Goal: Task Accomplishment & Management: Manage account settings

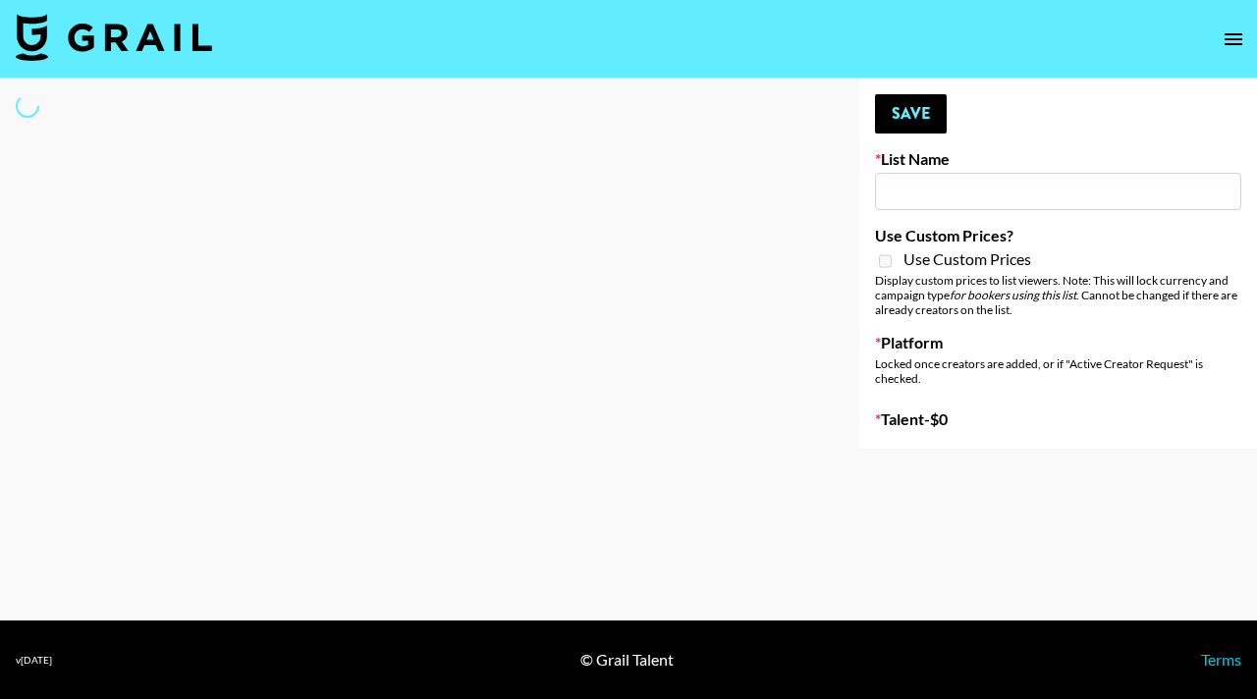
type input "IRL LA & NYC Activations - Diamond Cafe"
select select "Song"
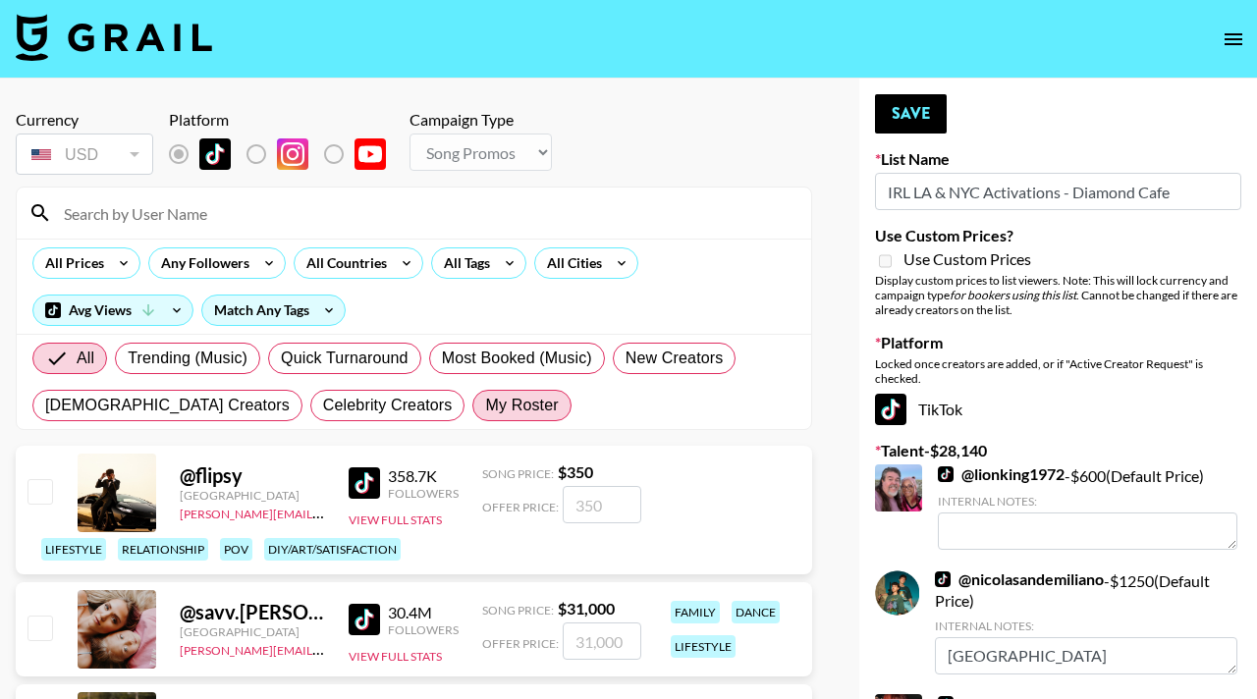
click at [485, 404] on span "My Roster" at bounding box center [521, 406] width 73 height 24
click at [485, 406] on input "My Roster" at bounding box center [485, 406] width 0 height 0
radio input "true"
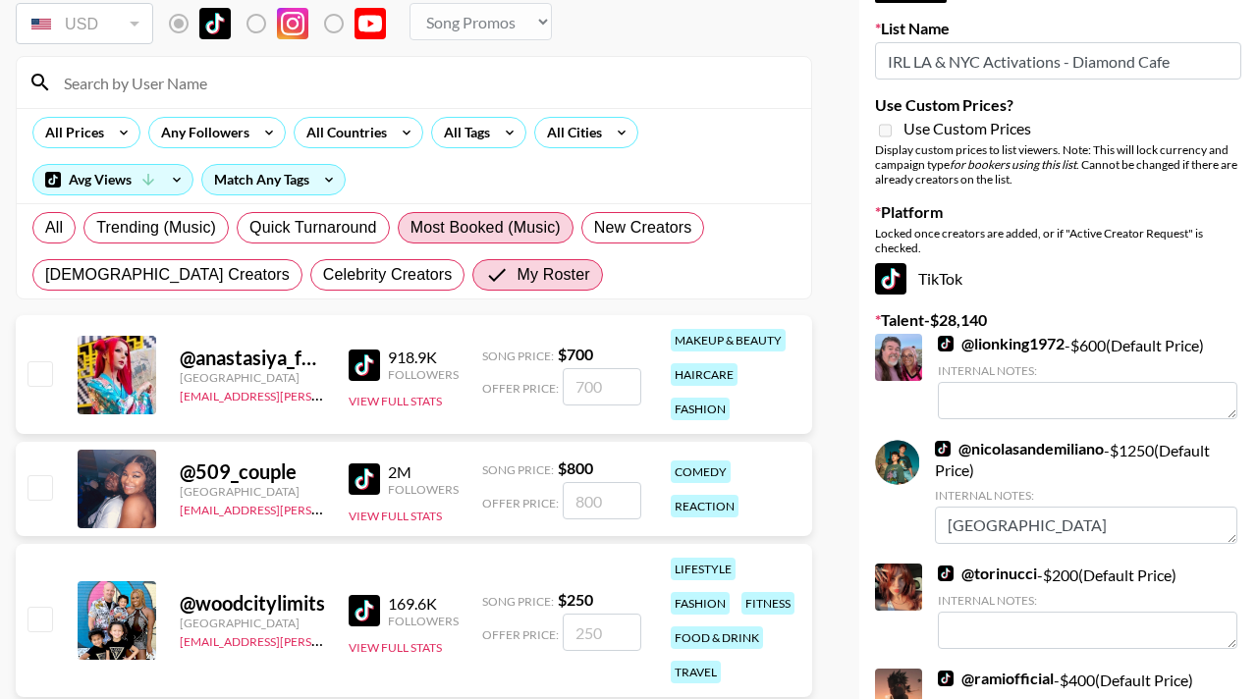
scroll to position [145, 0]
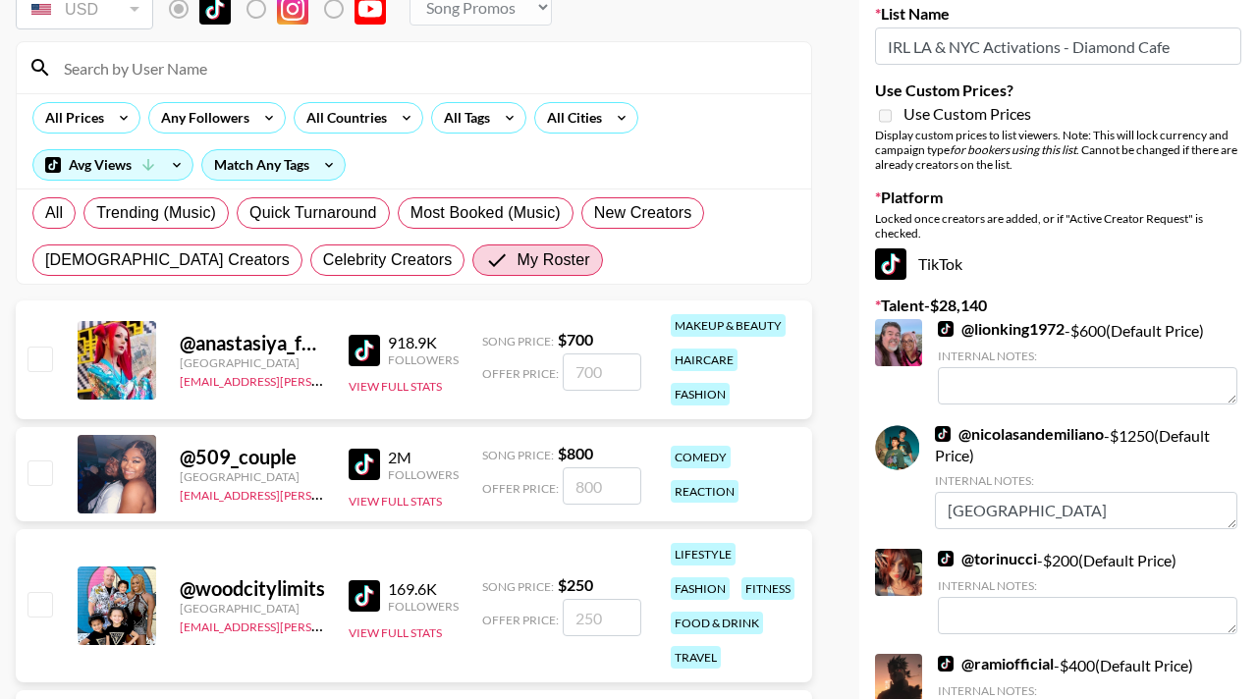
click at [45, 461] on input "checkbox" at bounding box center [39, 473] width 24 height 24
checkbox input "true"
type input "800"
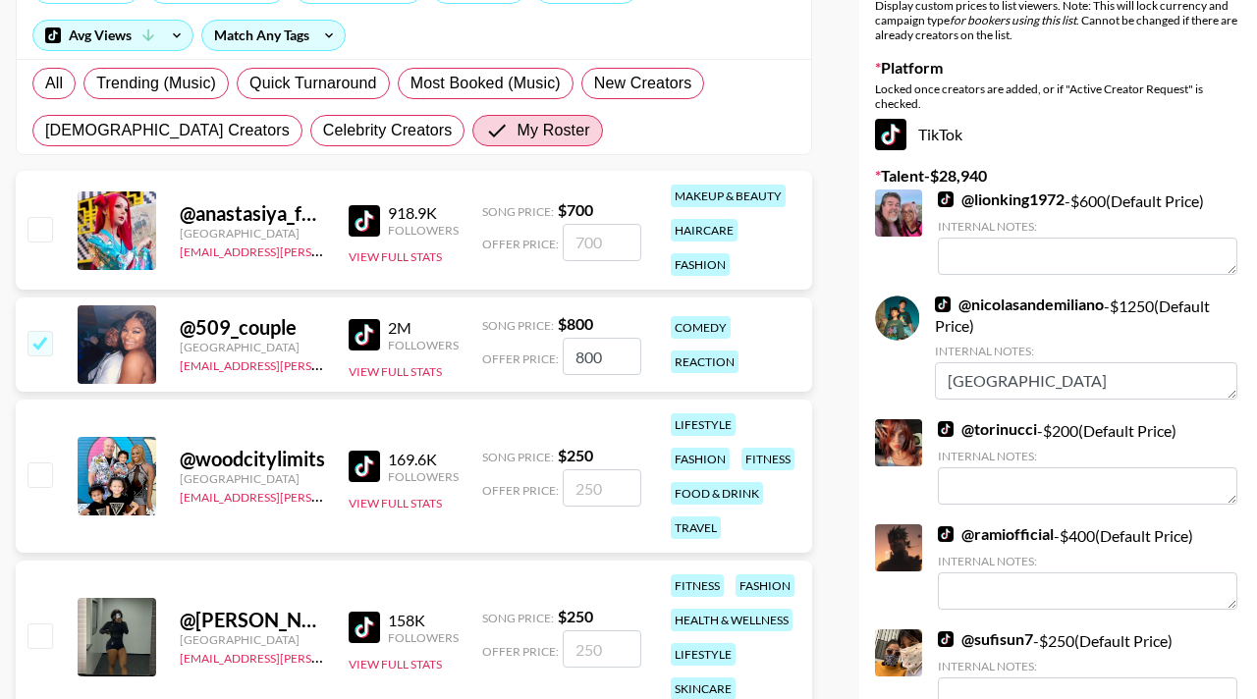
scroll to position [251, 0]
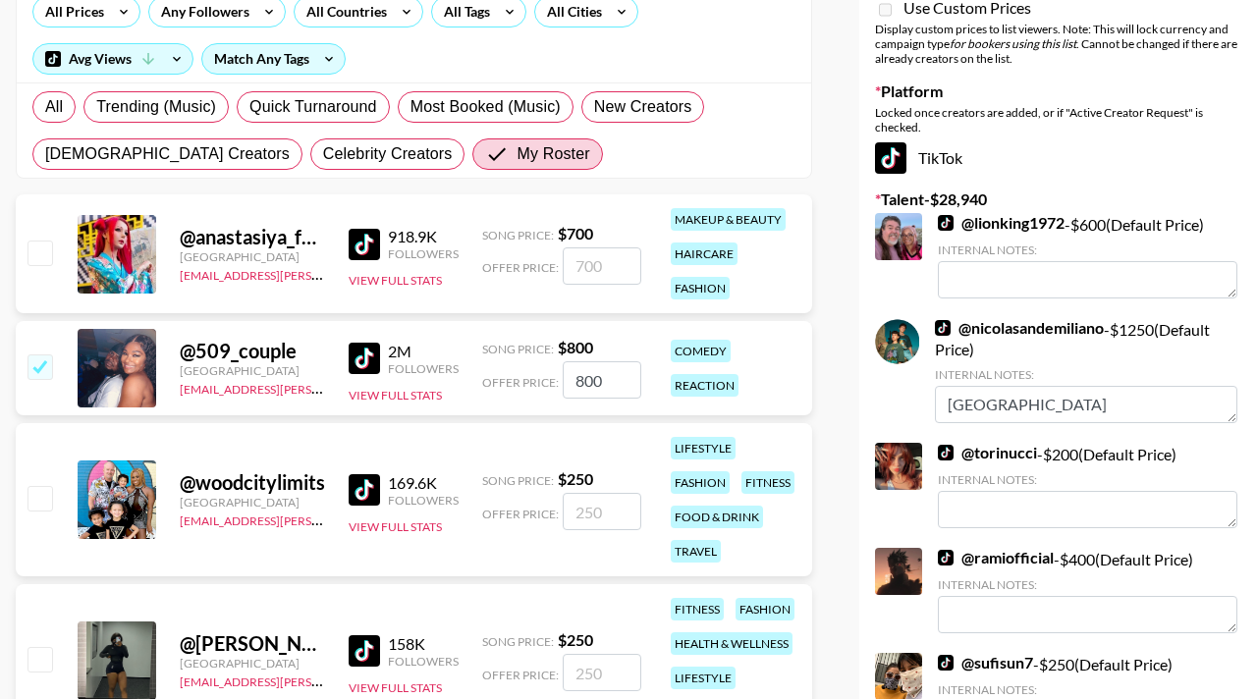
drag, startPoint x: 608, startPoint y: 379, endPoint x: 557, endPoint y: 378, distance: 51.1
click at [558, 378] on div "Offer Price: 800" at bounding box center [561, 379] width 159 height 37
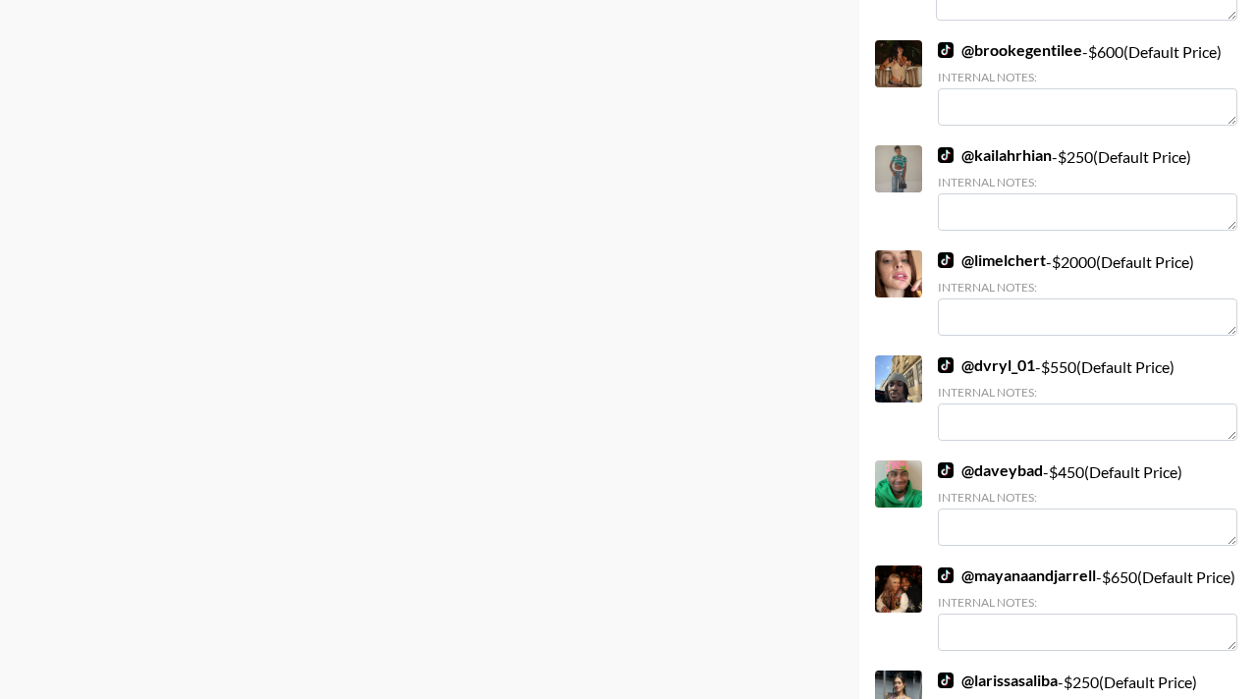
scroll to position [1874, 0]
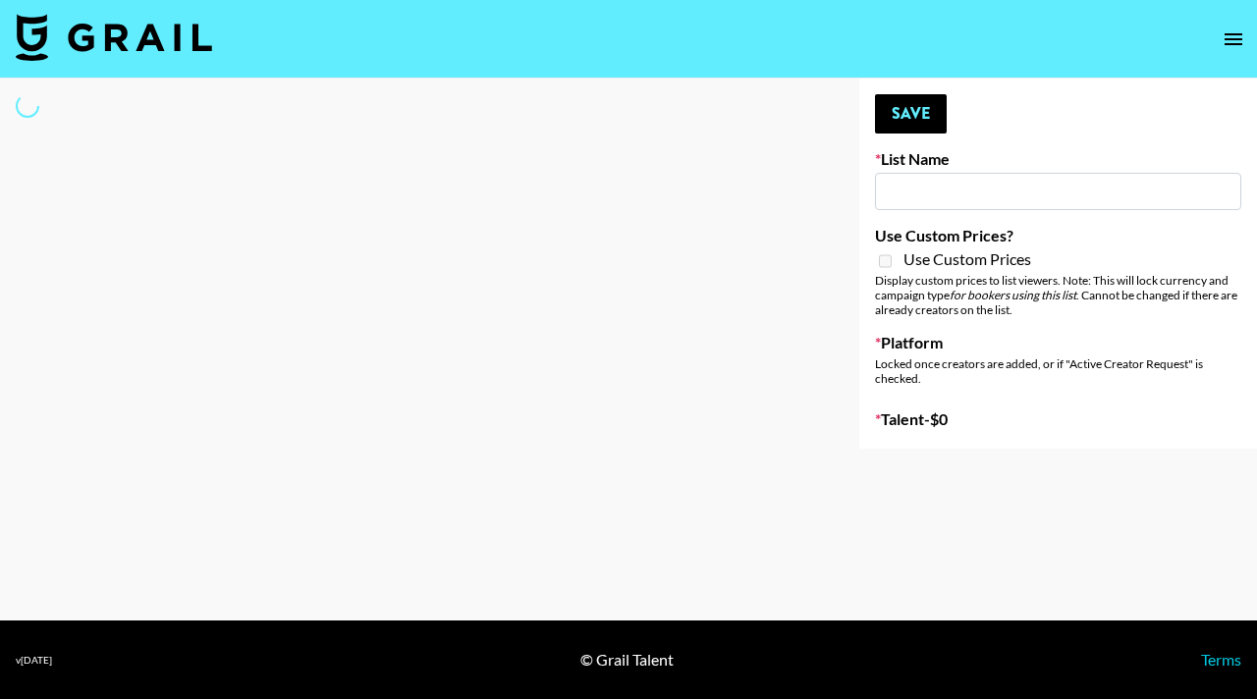
type input "IRL LA & NYC Activations - Diamond Cafe"
select select "Song"
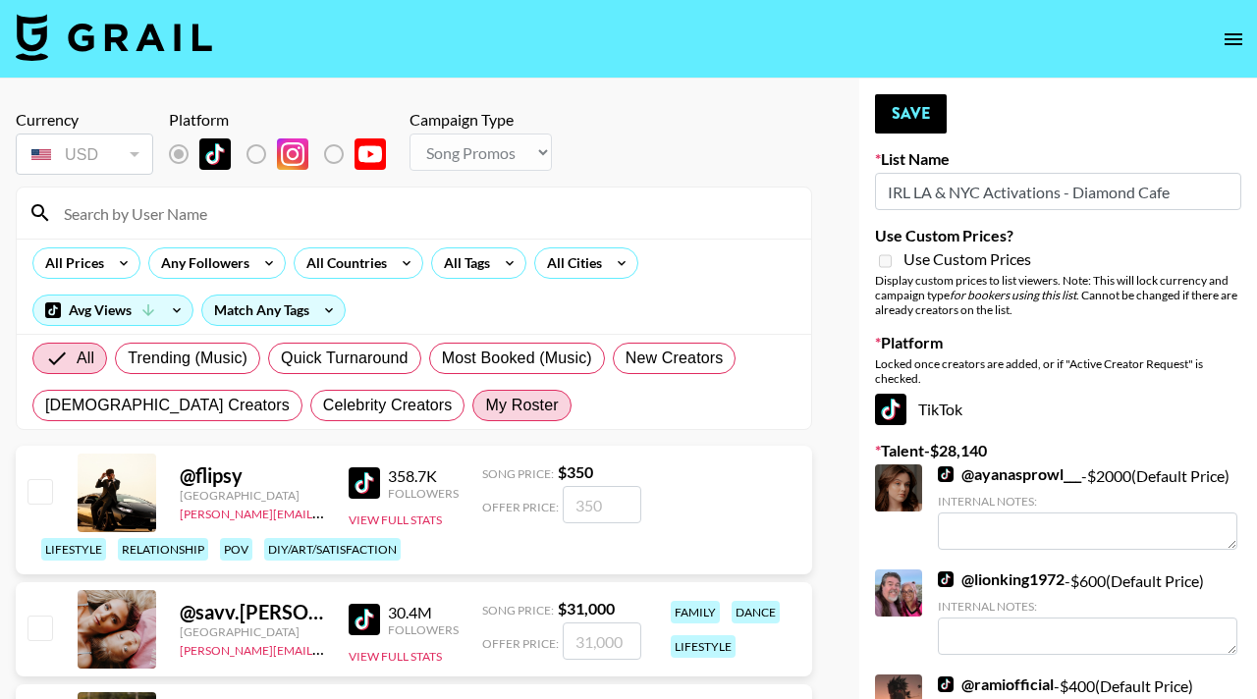
click at [485, 404] on span "My Roster" at bounding box center [521, 406] width 73 height 24
click at [485, 406] on input "My Roster" at bounding box center [485, 406] width 0 height 0
radio input "true"
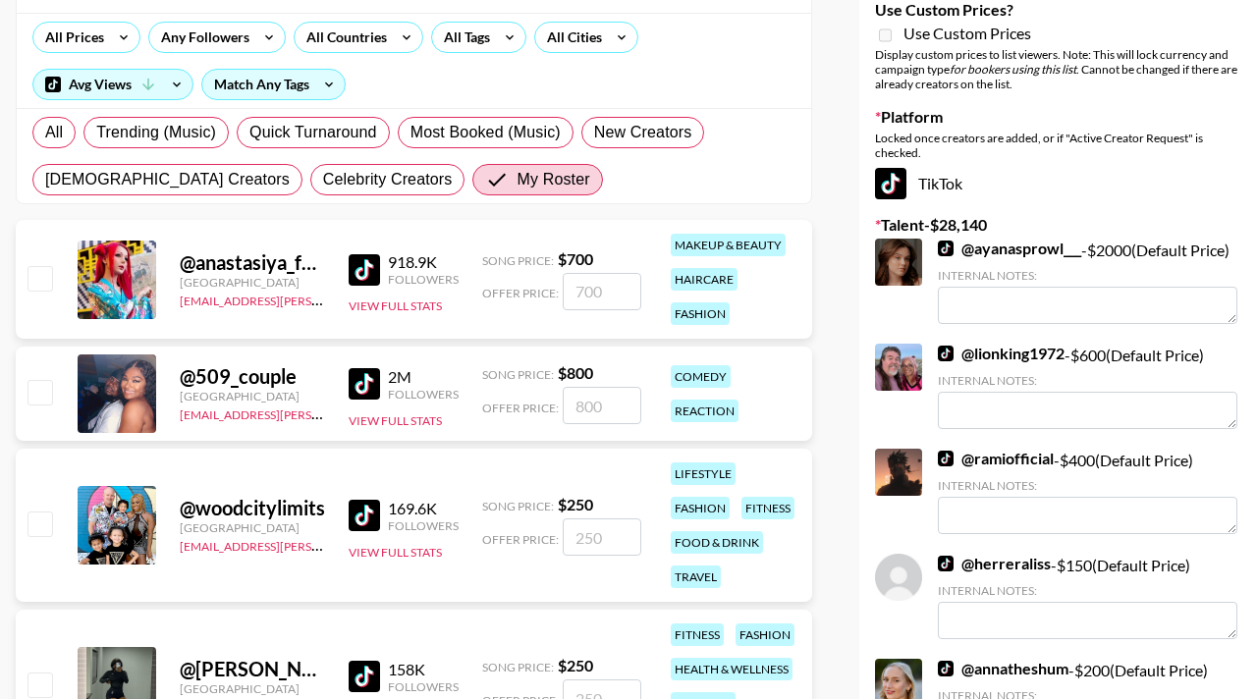
scroll to position [261, 0]
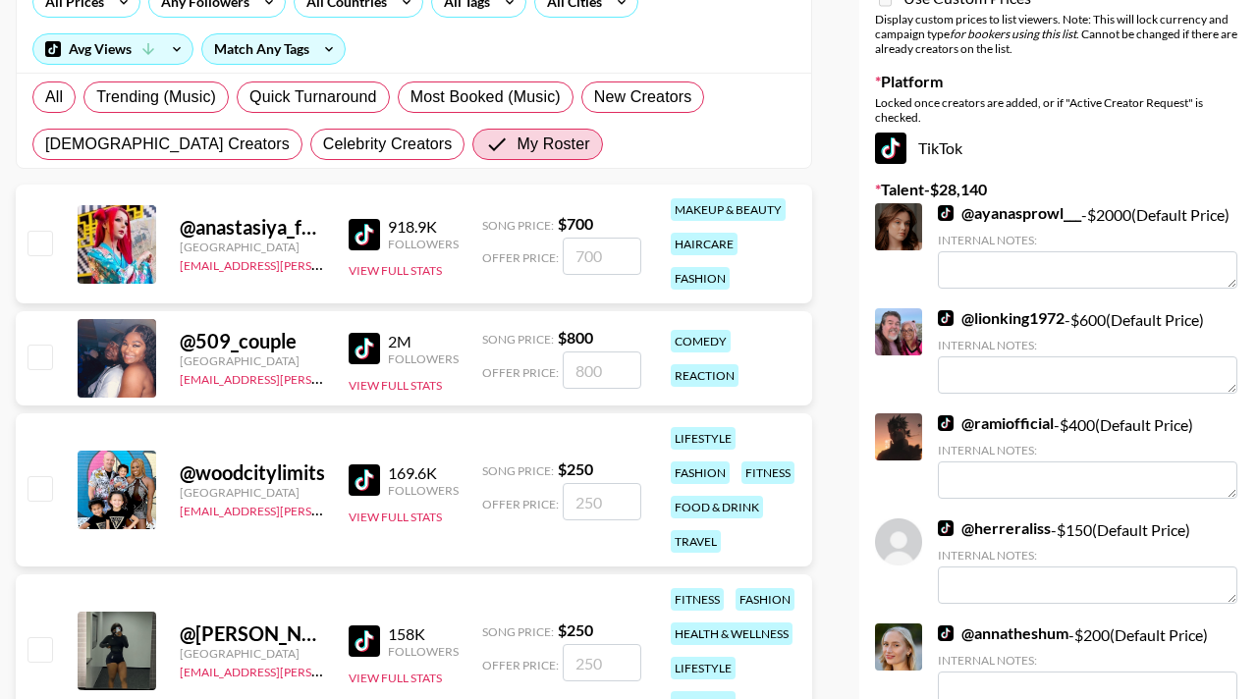
click at [46, 348] on input "checkbox" at bounding box center [39, 357] width 24 height 24
checkbox input "true"
type input "800"
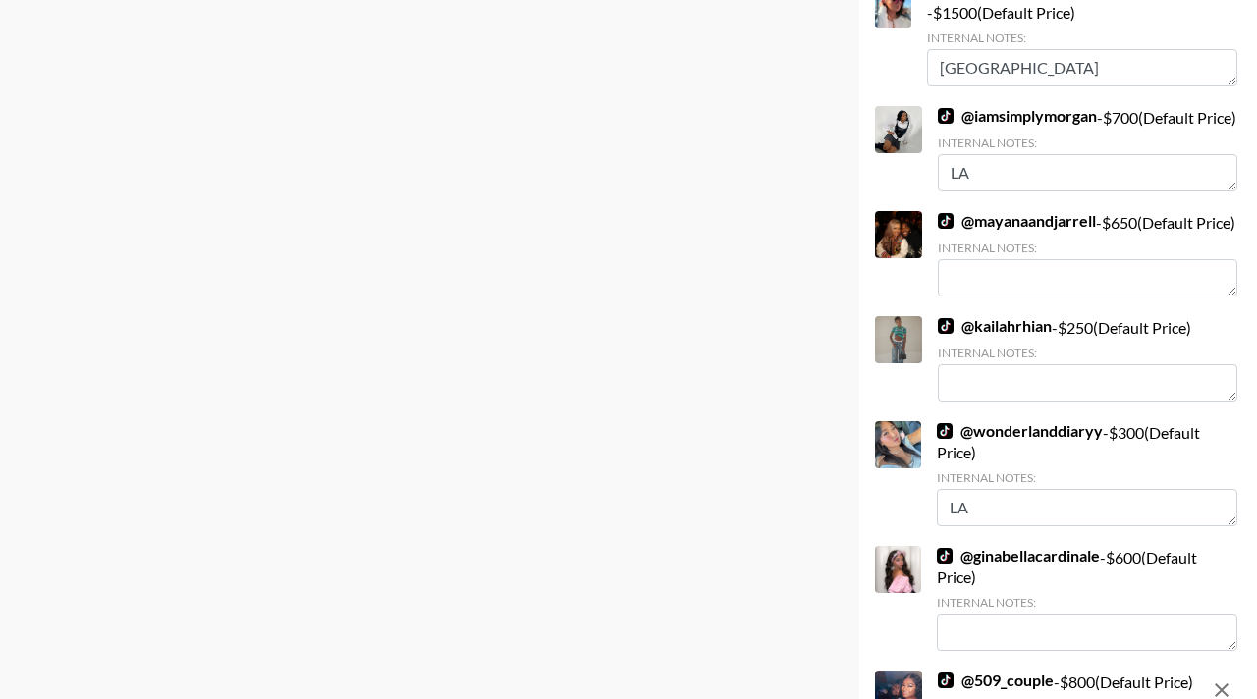
scroll to position [4213, 0]
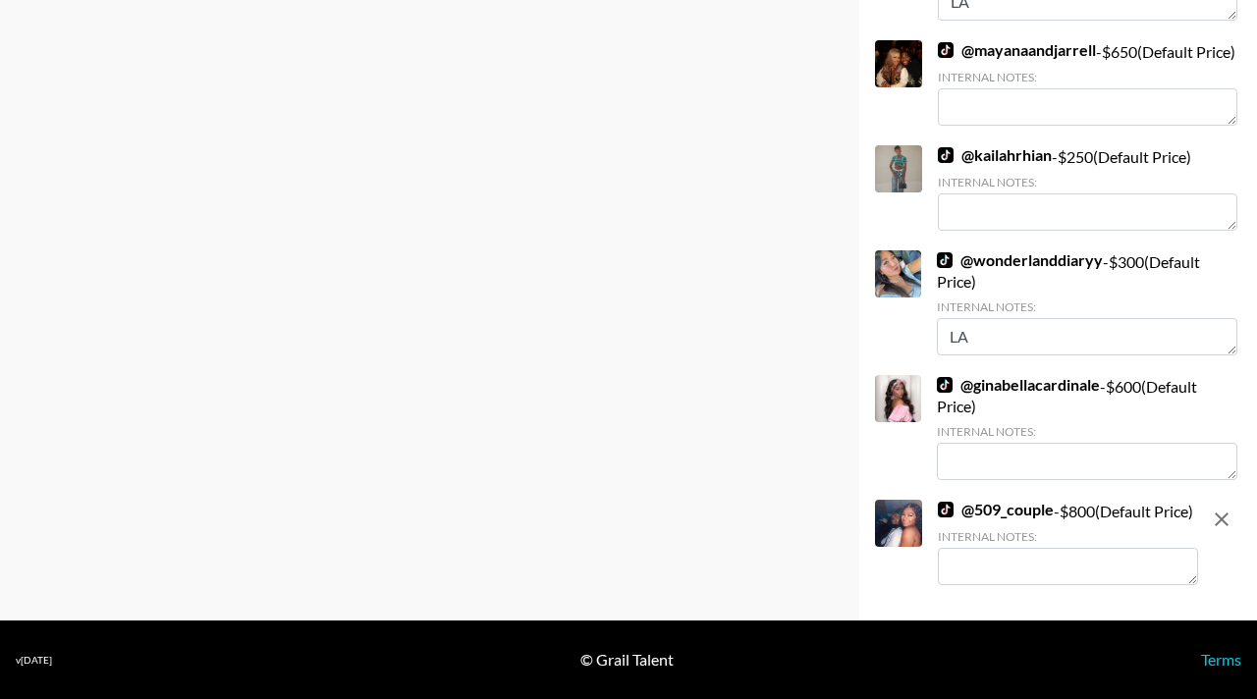
click at [1008, 566] on textarea at bounding box center [1068, 566] width 260 height 37
type textarea "NYC"
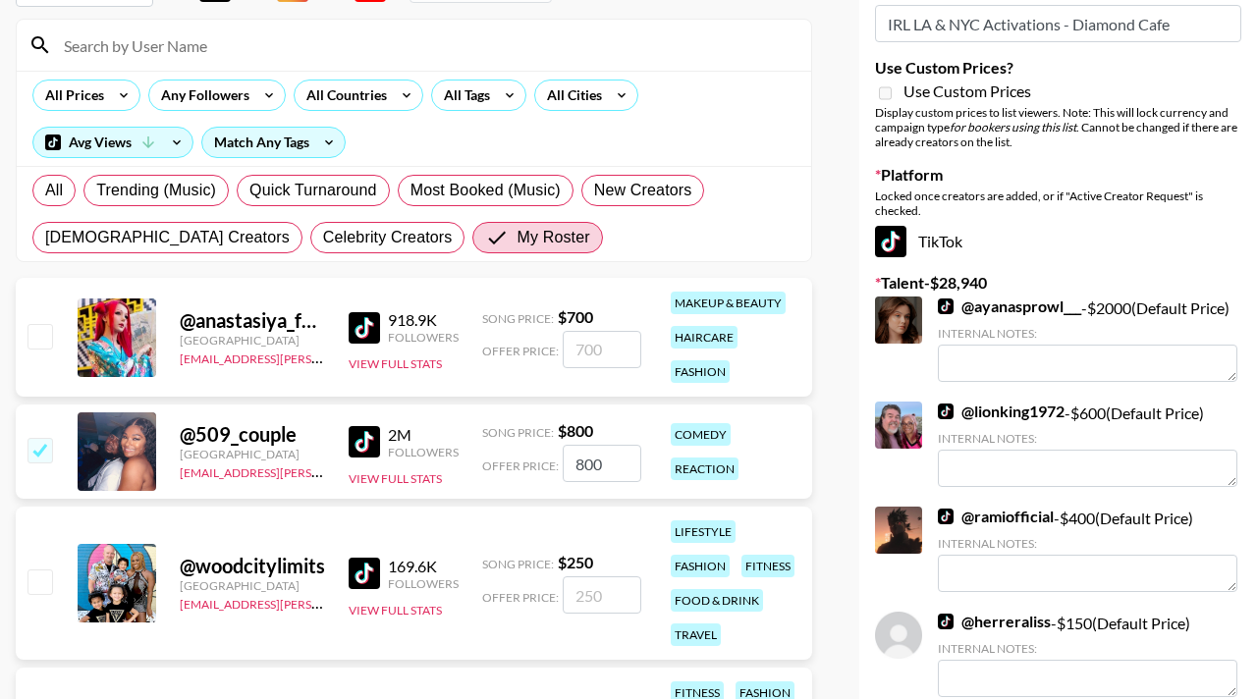
scroll to position [0, 0]
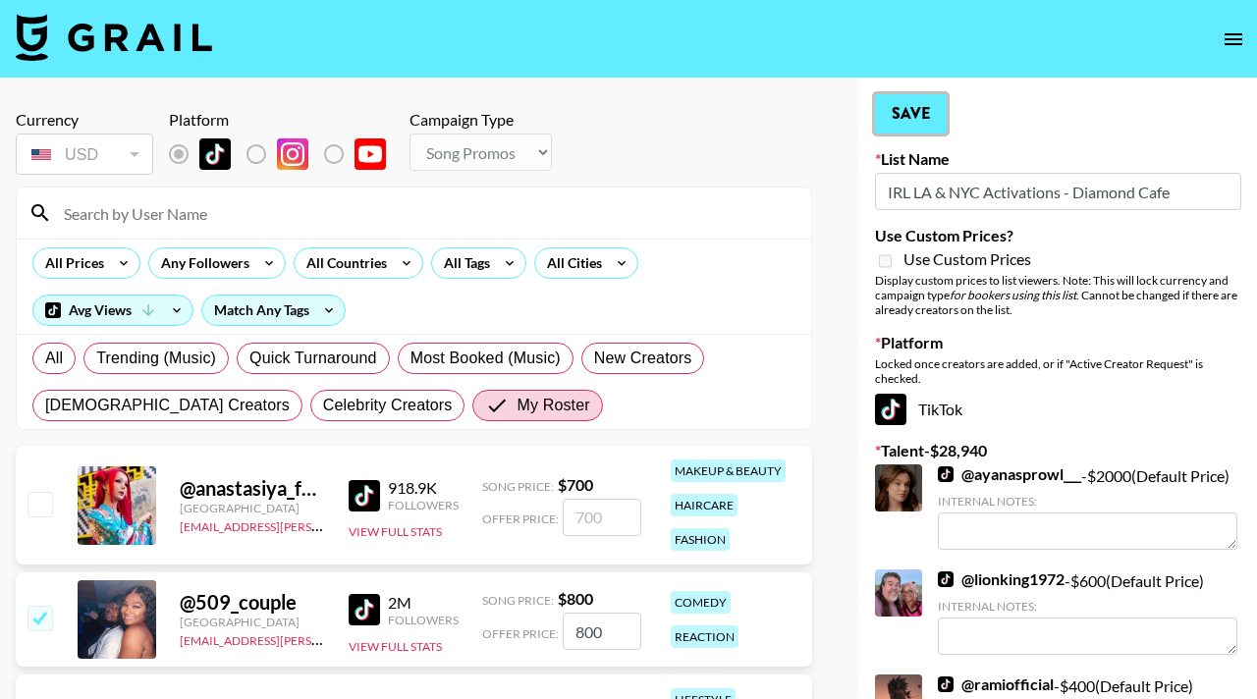
click at [907, 107] on button "Save" at bounding box center [911, 113] width 72 height 39
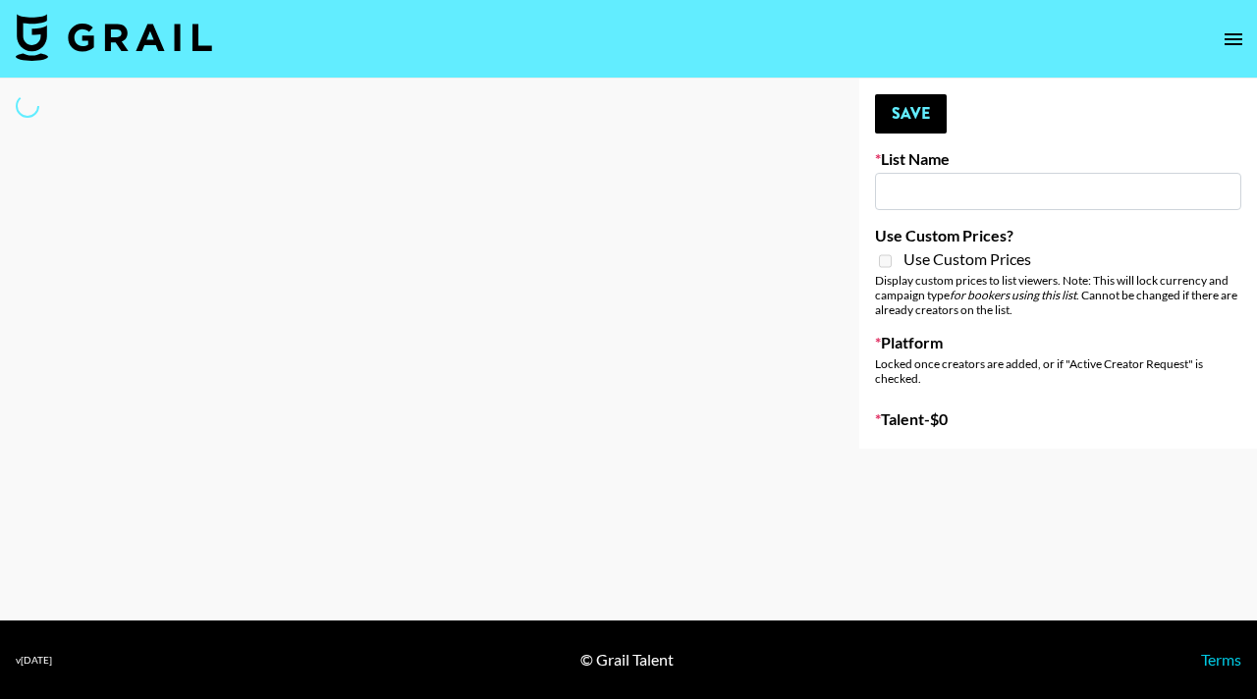
type input "Interscope Song Promo List"
select select "Song"
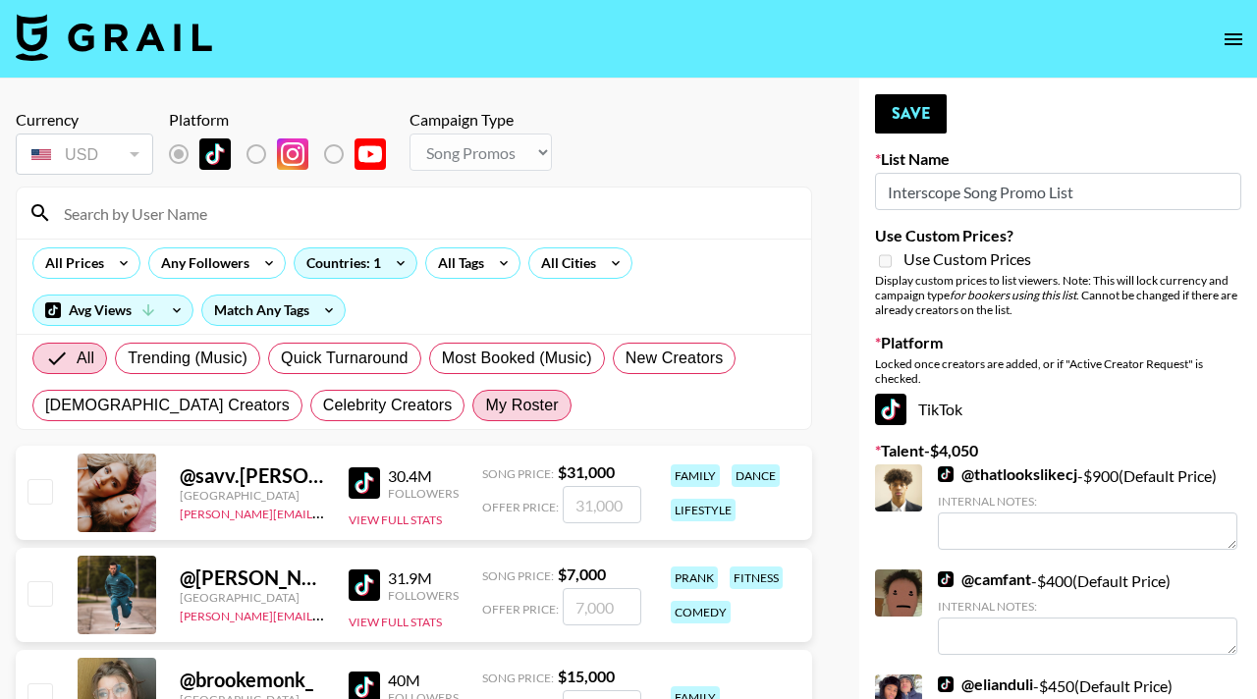
click at [485, 409] on span "My Roster" at bounding box center [521, 406] width 73 height 24
click at [485, 406] on input "My Roster" at bounding box center [485, 406] width 0 height 0
radio input "true"
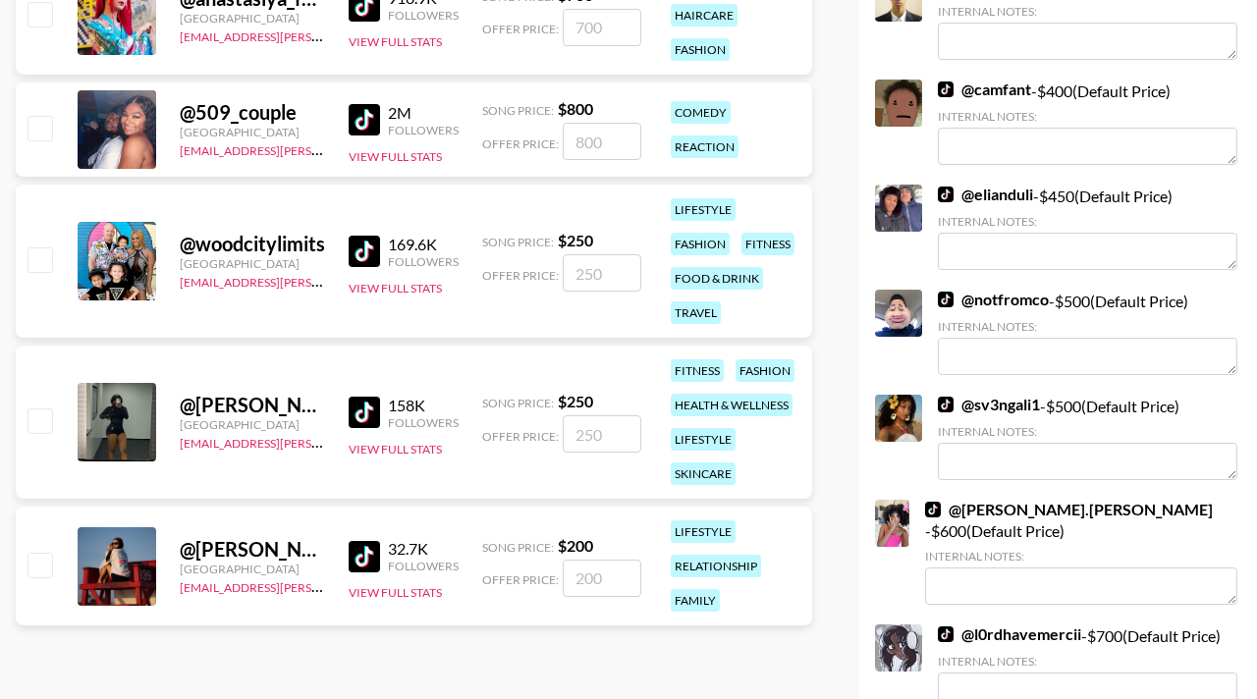
scroll to position [491, 0]
click at [45, 426] on input "checkbox" at bounding box center [39, 420] width 24 height 24
checkbox input "true"
type input "250"
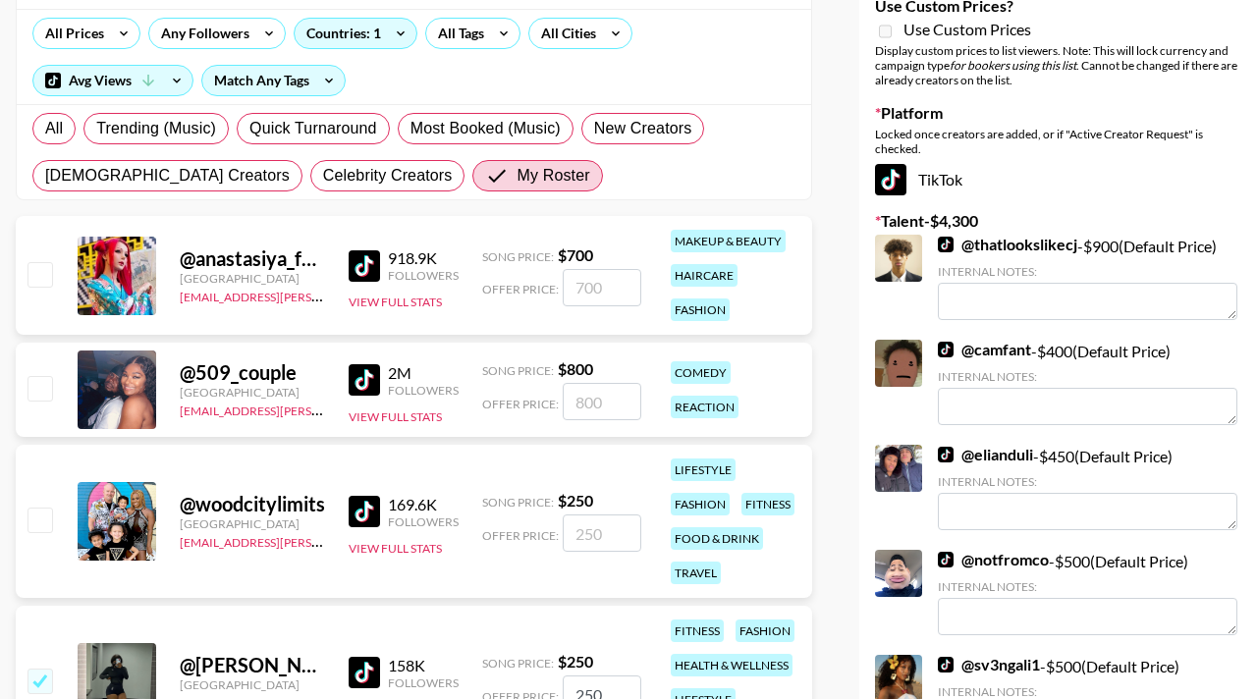
scroll to position [0, 0]
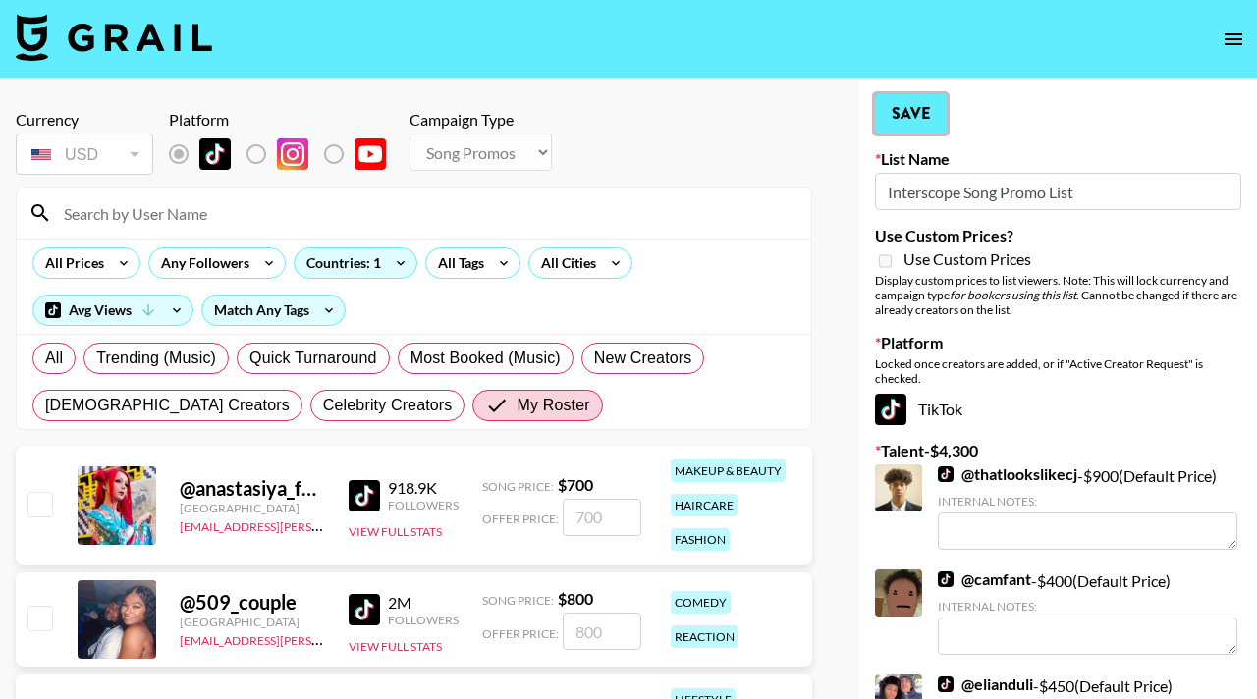
click at [899, 102] on button "Save" at bounding box center [911, 113] width 72 height 39
radio input "true"
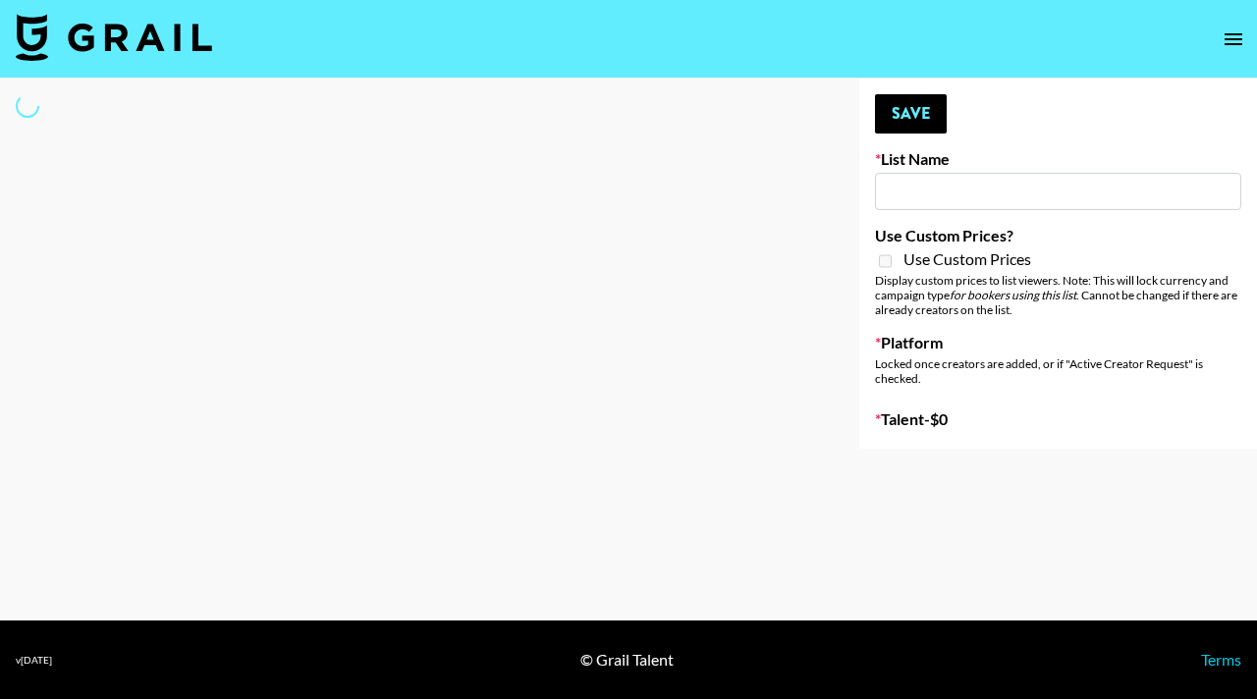
type input "Deebaby Song Promo"
select select "Song"
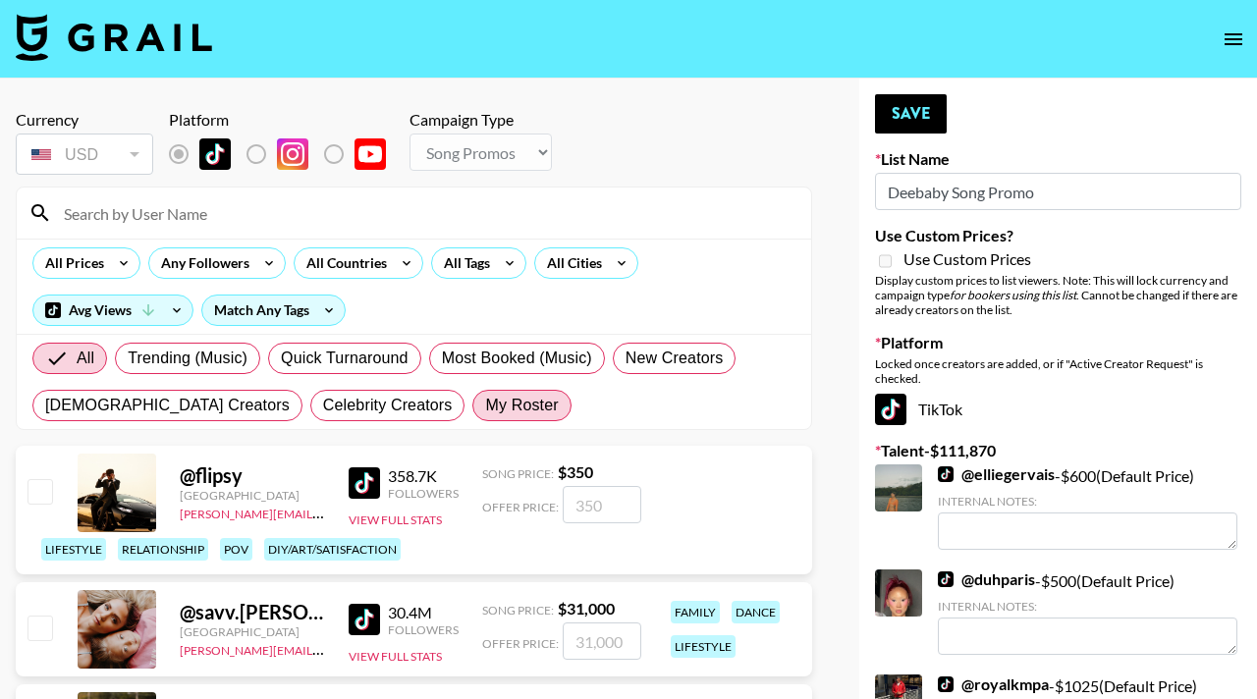
click at [485, 406] on span "My Roster" at bounding box center [521, 406] width 73 height 24
click at [485, 406] on input "My Roster" at bounding box center [485, 406] width 0 height 0
radio input "true"
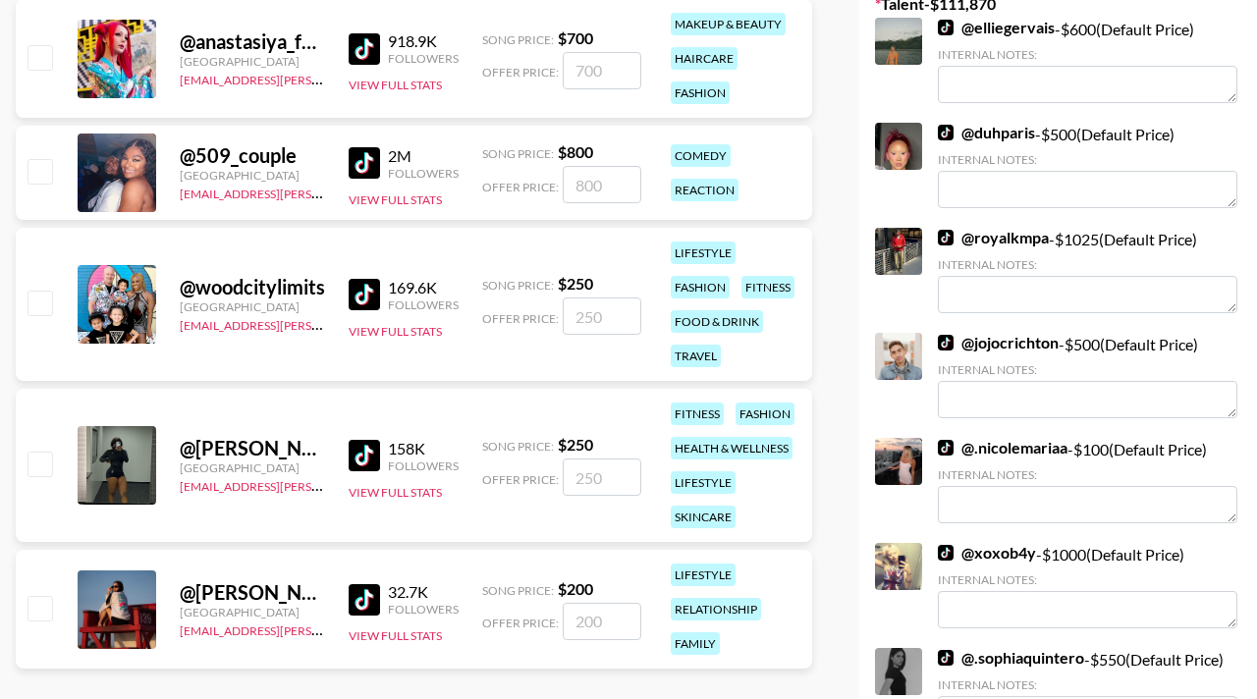
scroll to position [477, 0]
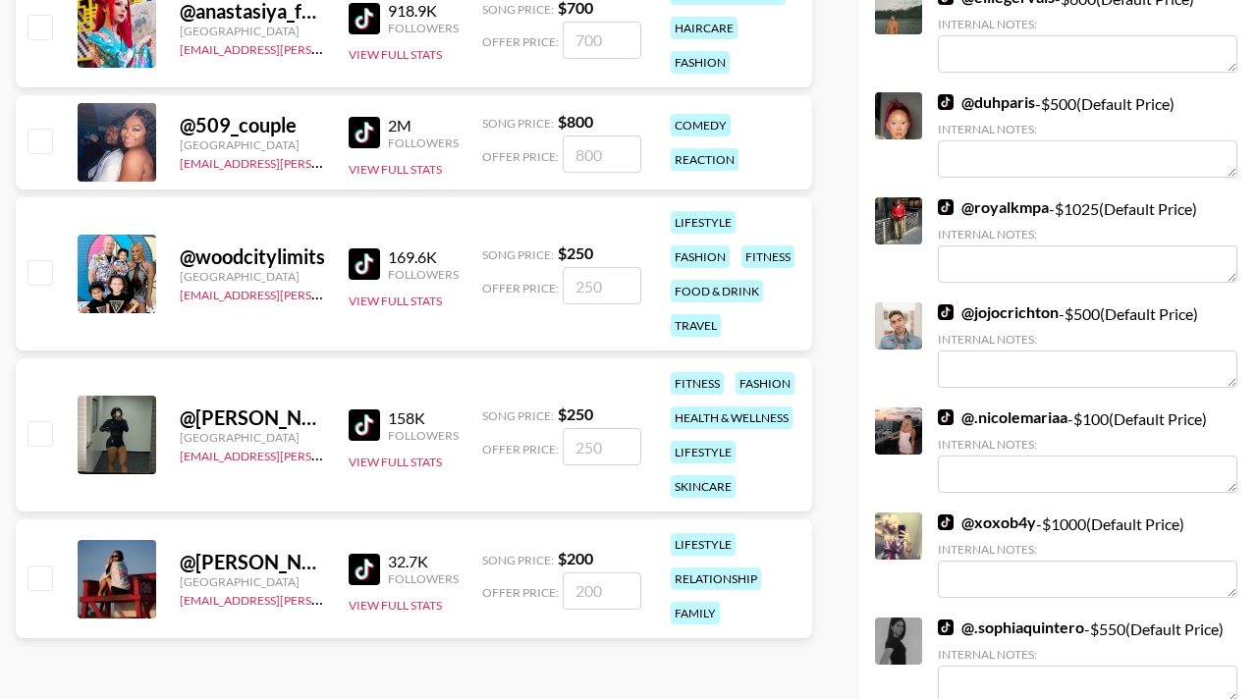
click at [50, 571] on input "checkbox" at bounding box center [39, 578] width 24 height 24
checkbox input "true"
type input "200"
click at [42, 448] on div at bounding box center [39, 434] width 30 height 33
click at [48, 418] on div at bounding box center [39, 434] width 30 height 33
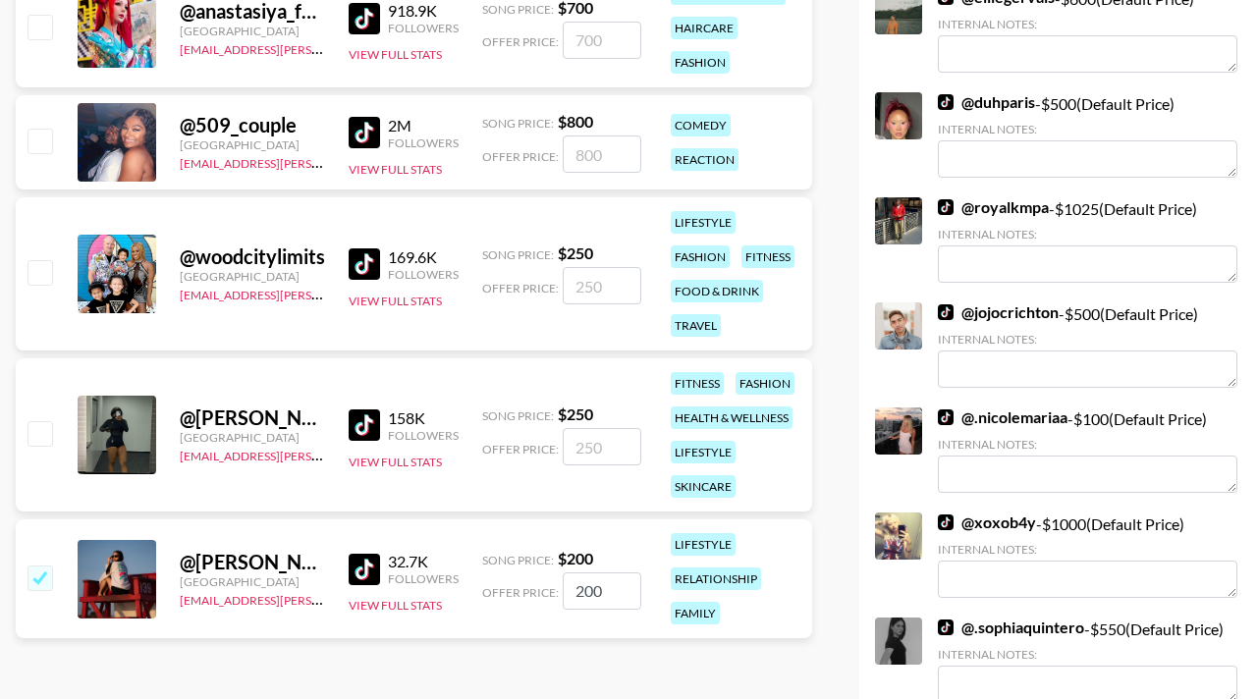
click at [47, 448] on div at bounding box center [39, 434] width 30 height 33
click at [45, 432] on input "checkbox" at bounding box center [39, 433] width 24 height 24
checkbox input "true"
type input "250"
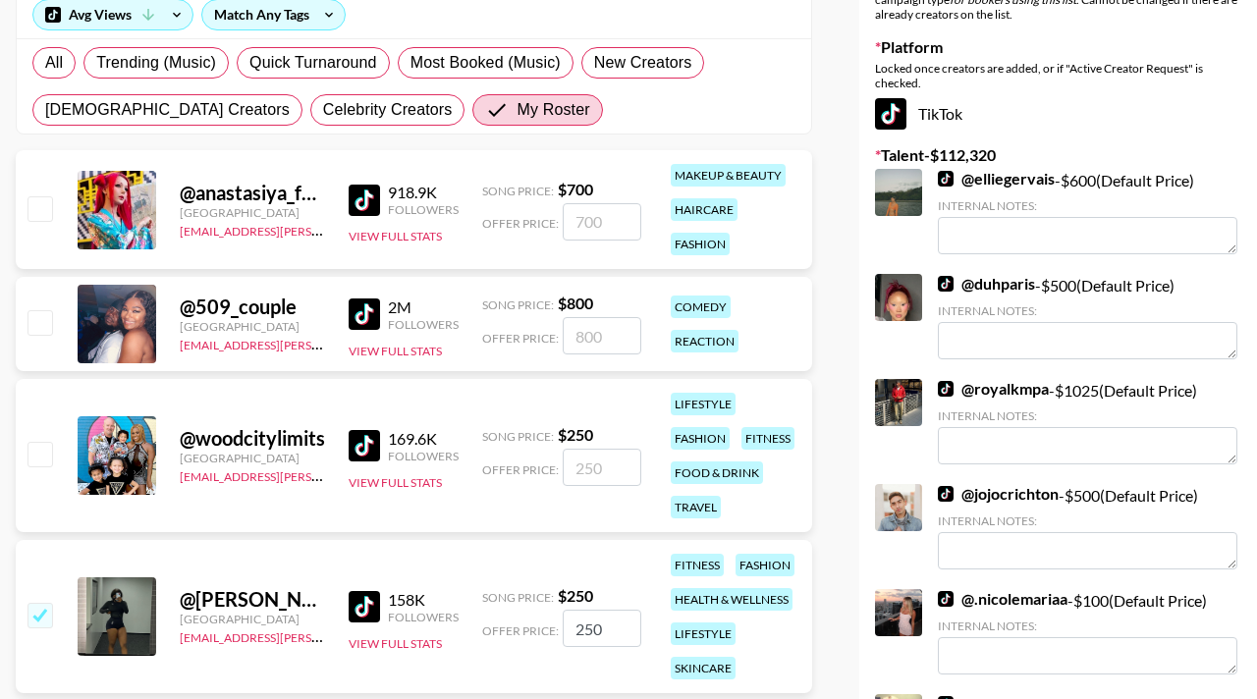
scroll to position [268, 0]
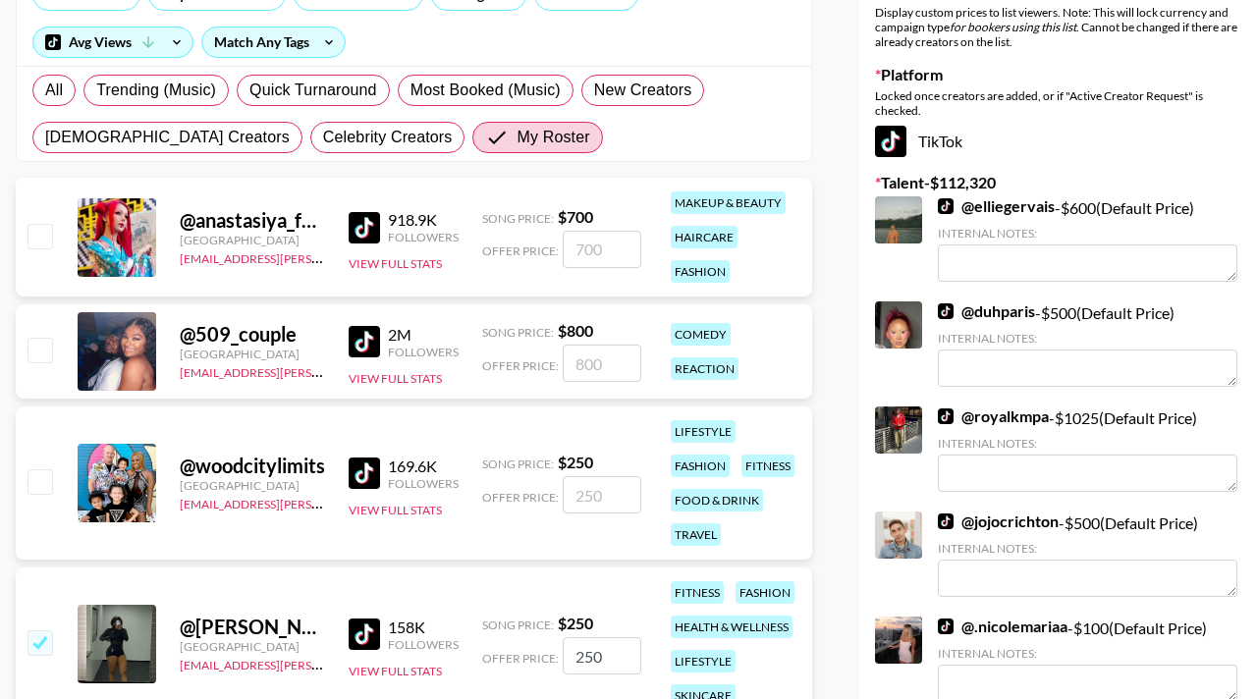
click at [42, 222] on div at bounding box center [39, 237] width 30 height 33
click at [42, 243] on input "checkbox" at bounding box center [39, 236] width 24 height 24
checkbox input "true"
type input "700"
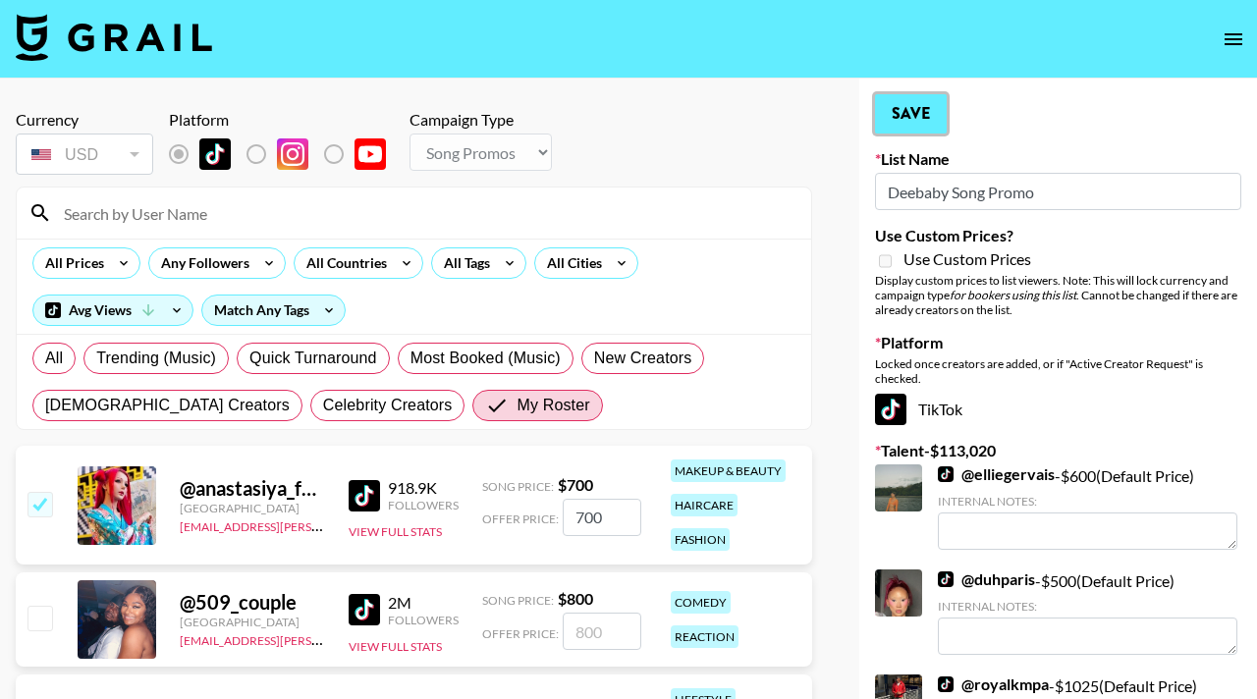
click at [910, 99] on button "Save" at bounding box center [911, 113] width 72 height 39
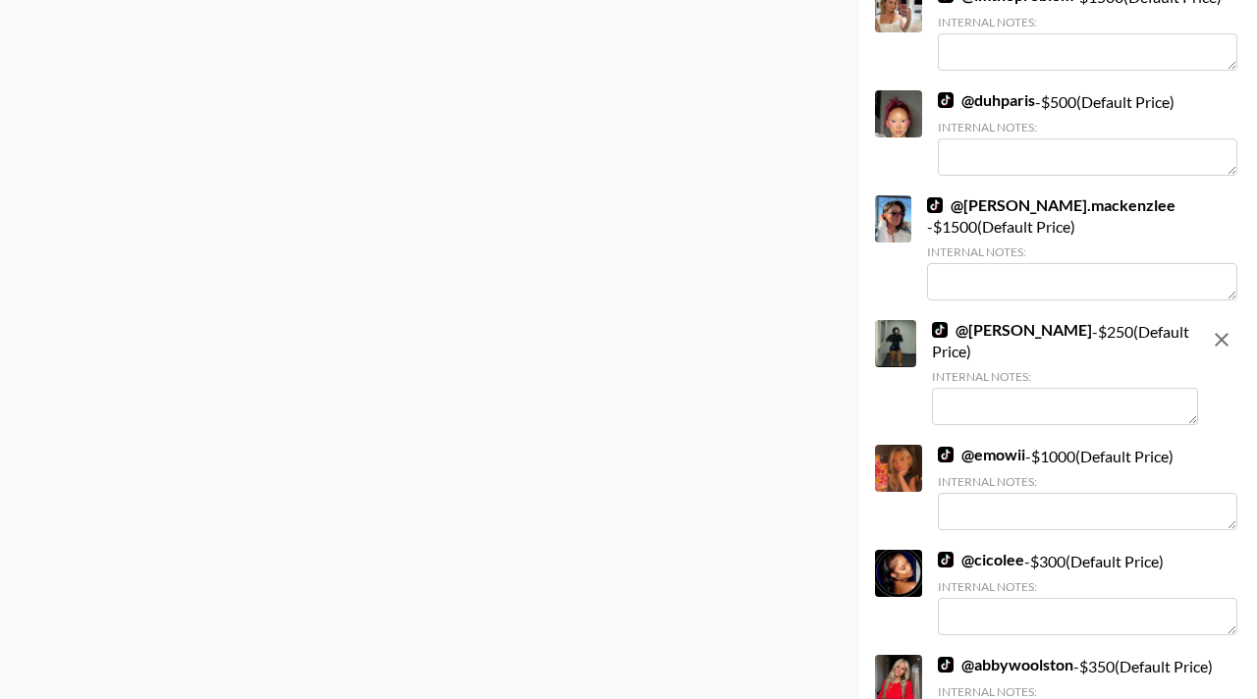
scroll to position [545, 0]
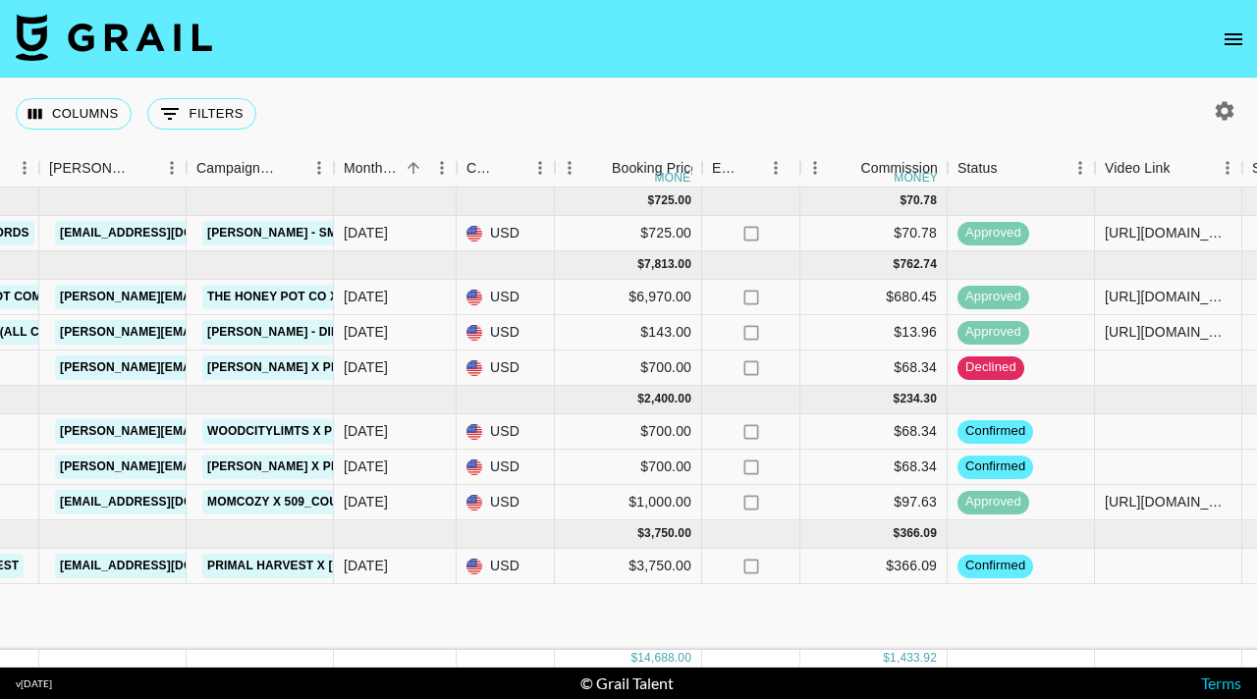
scroll to position [0, 757]
